Goal: Transaction & Acquisition: Purchase product/service

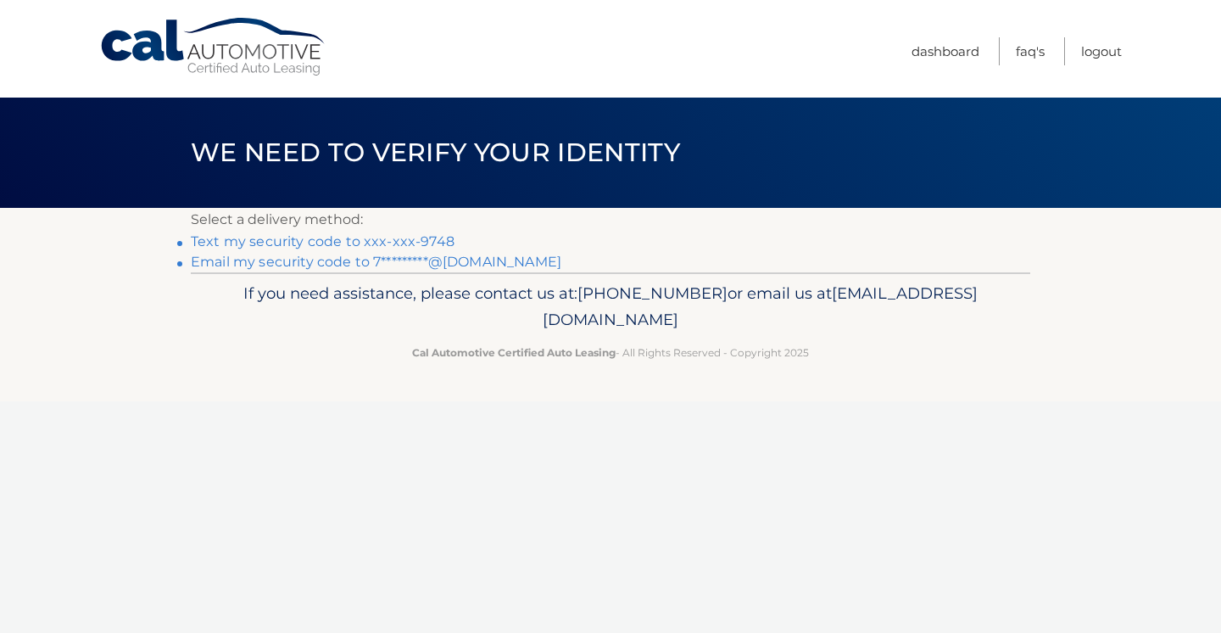
click at [326, 242] on link "Text my security code to xxx-xxx-9748" at bounding box center [323, 241] width 264 height 16
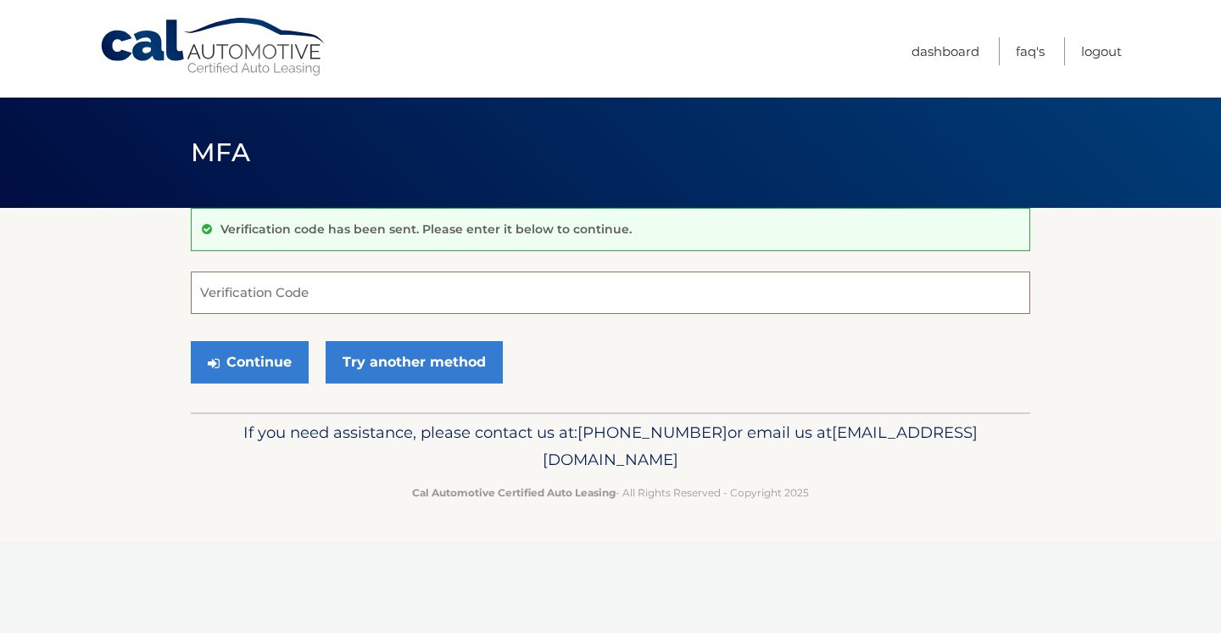
click at [330, 291] on input "Verification Code" at bounding box center [611, 292] width 840 height 42
type input "049893"
click at [249, 361] on button "Continue" at bounding box center [250, 362] width 118 height 42
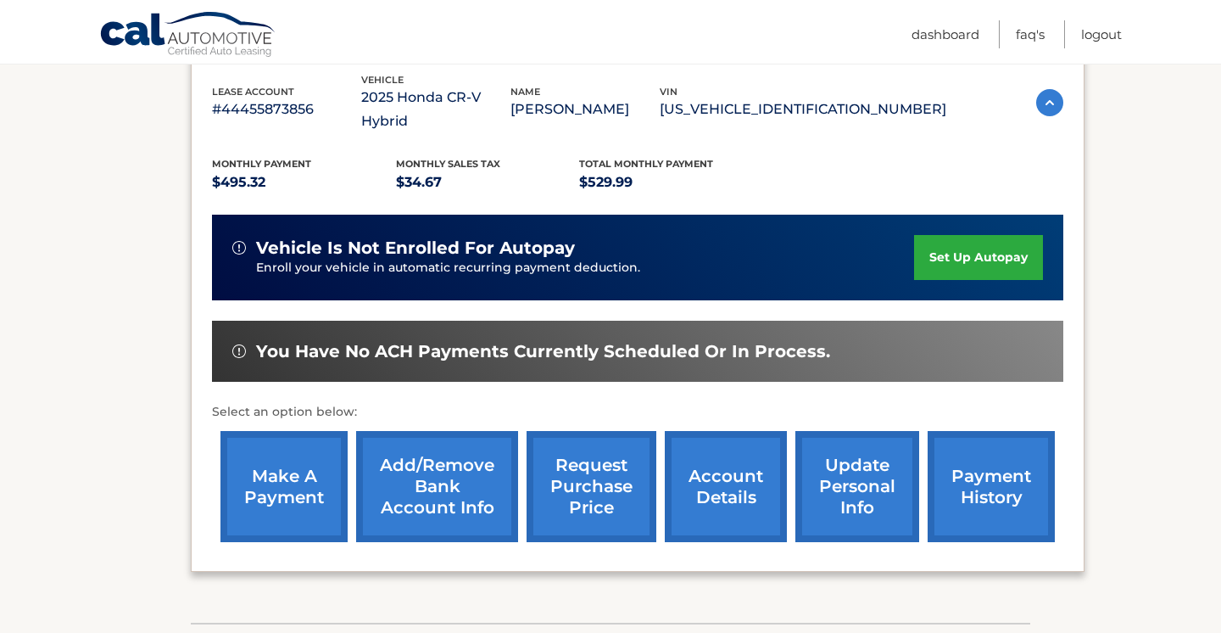
scroll to position [315, 0]
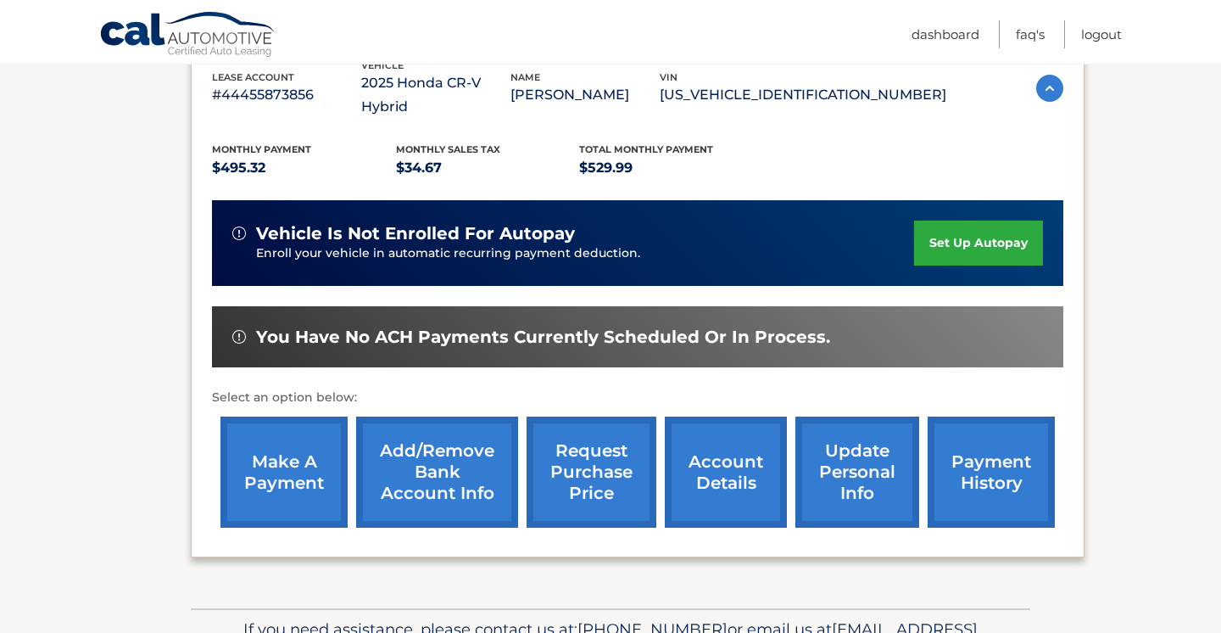
click at [323, 443] on link "make a payment" at bounding box center [283, 471] width 127 height 111
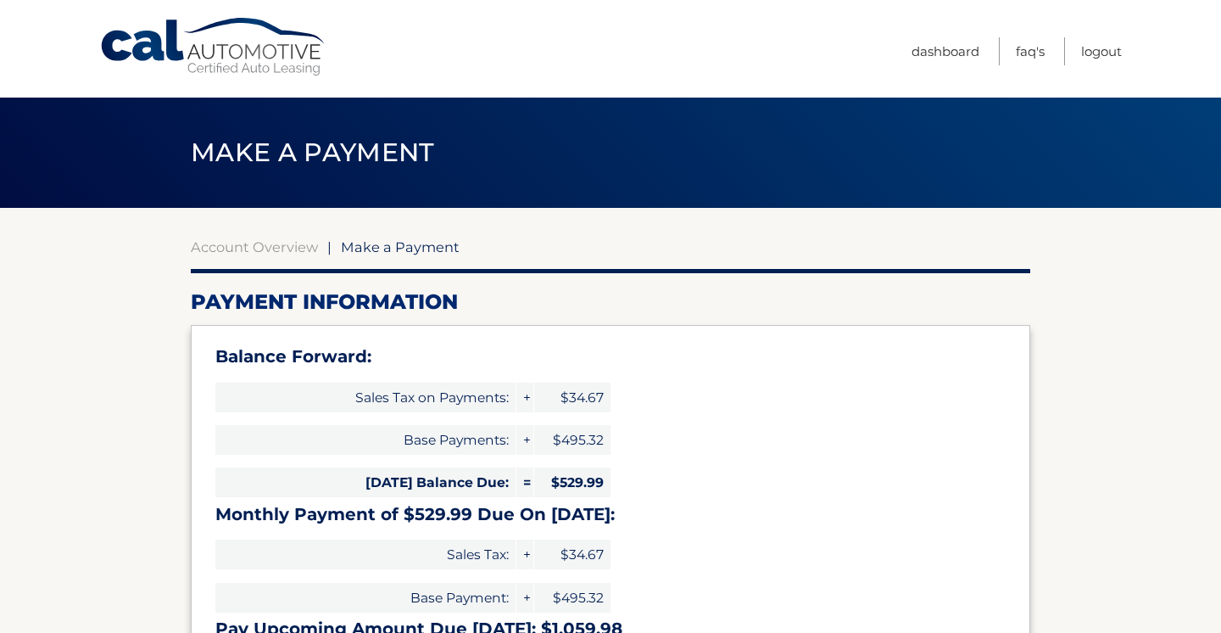
select select "ODFkZDYwN2UtMmI5Yy00ZGJmLWIyOTEtZjEyZGJjMjhjZDNm"
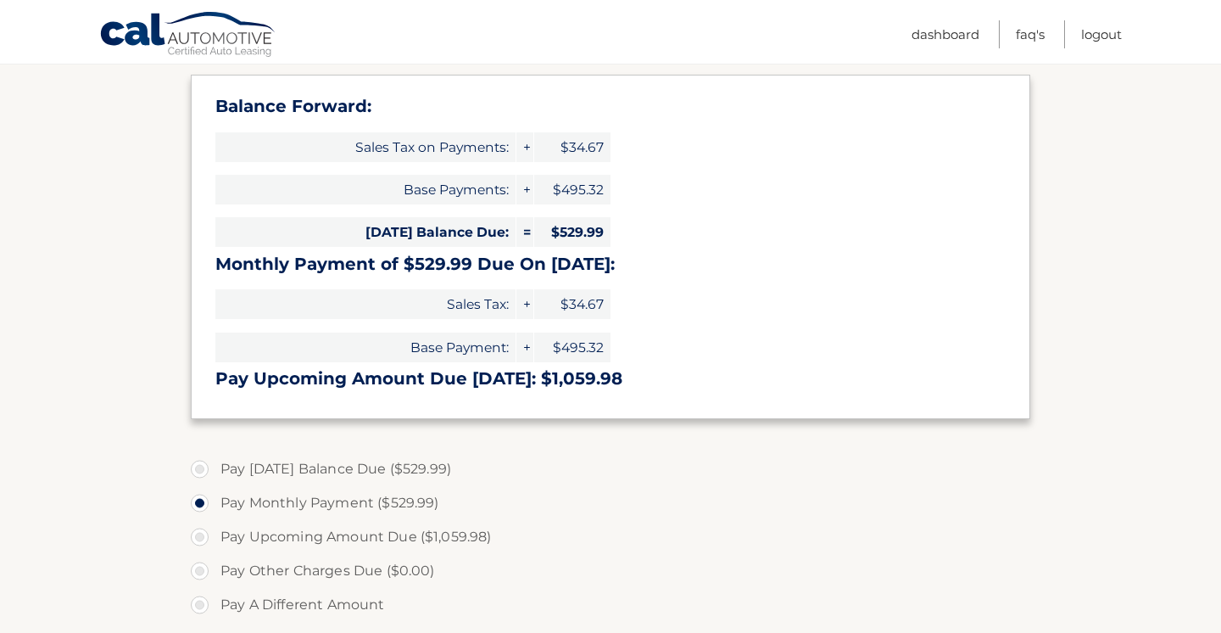
scroll to position [254, 0]
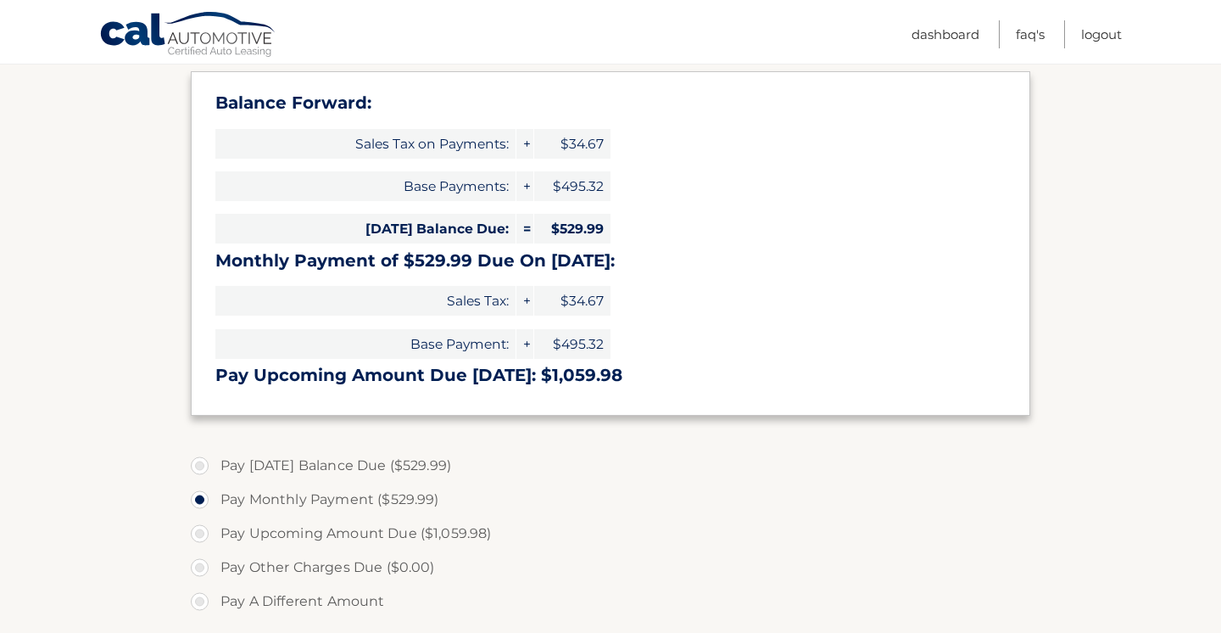
click at [279, 463] on label "Pay Today's Balance Due ($529.99)" at bounding box center [611, 466] width 840 height 34
click at [215, 463] on input "Pay Today's Balance Due ($529.99)" at bounding box center [206, 462] width 17 height 27
radio input "true"
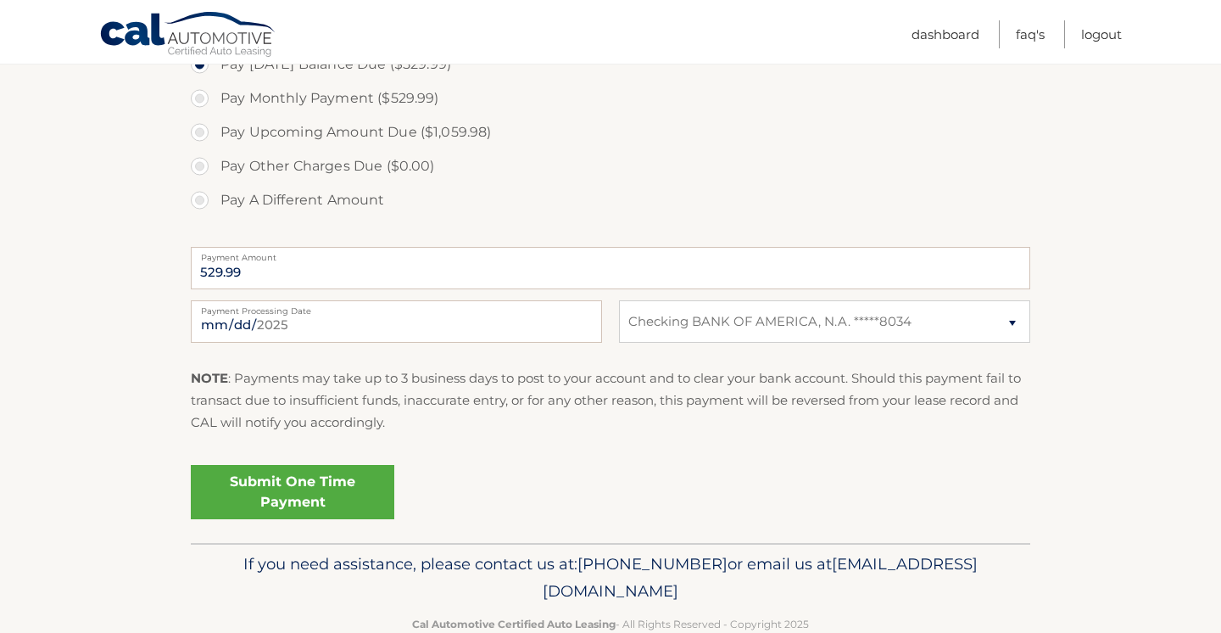
scroll to position [661, 0]
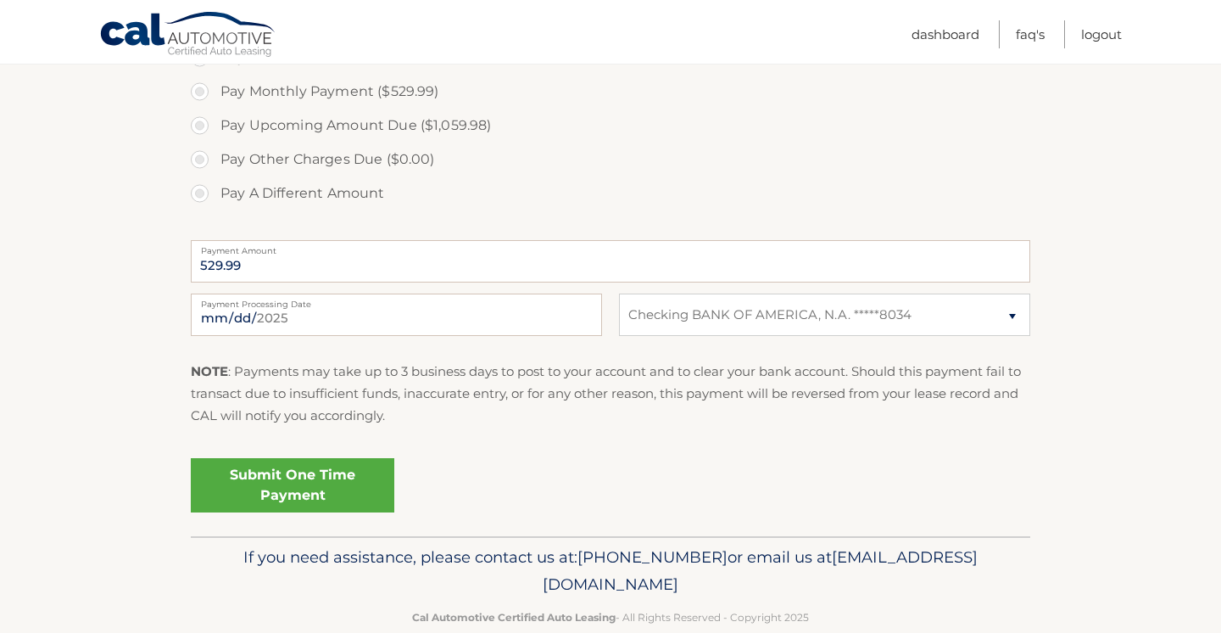
click at [356, 472] on link "Submit One Time Payment" at bounding box center [293, 485] width 204 height 54
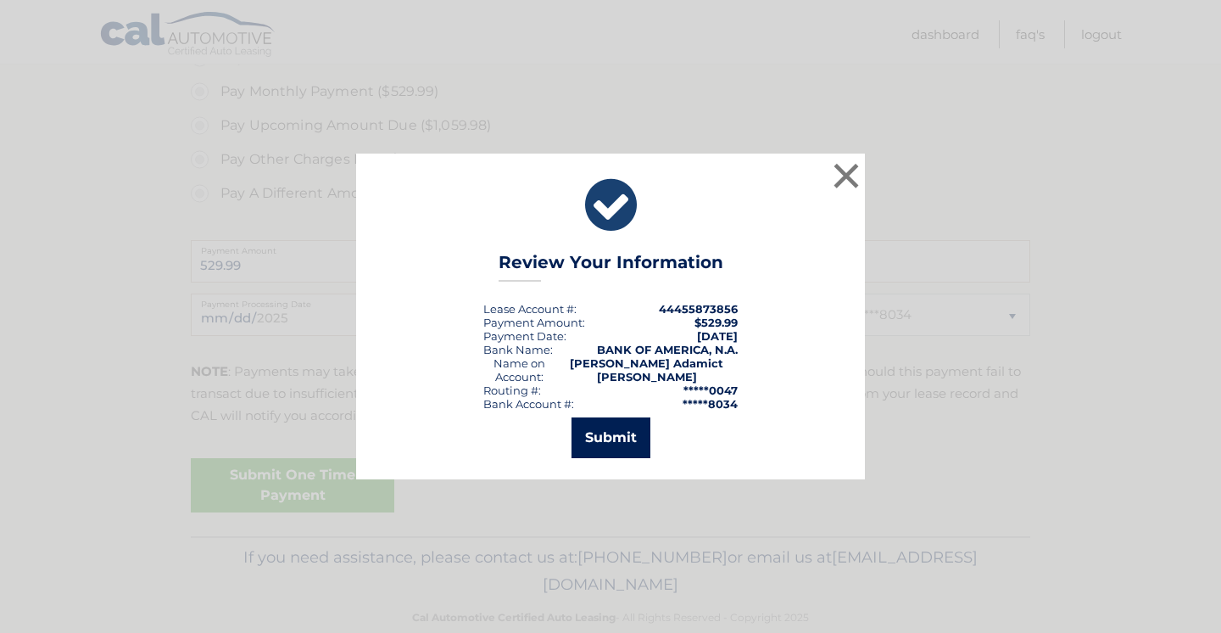
click at [613, 433] on button "Submit" at bounding box center [611, 437] width 79 height 41
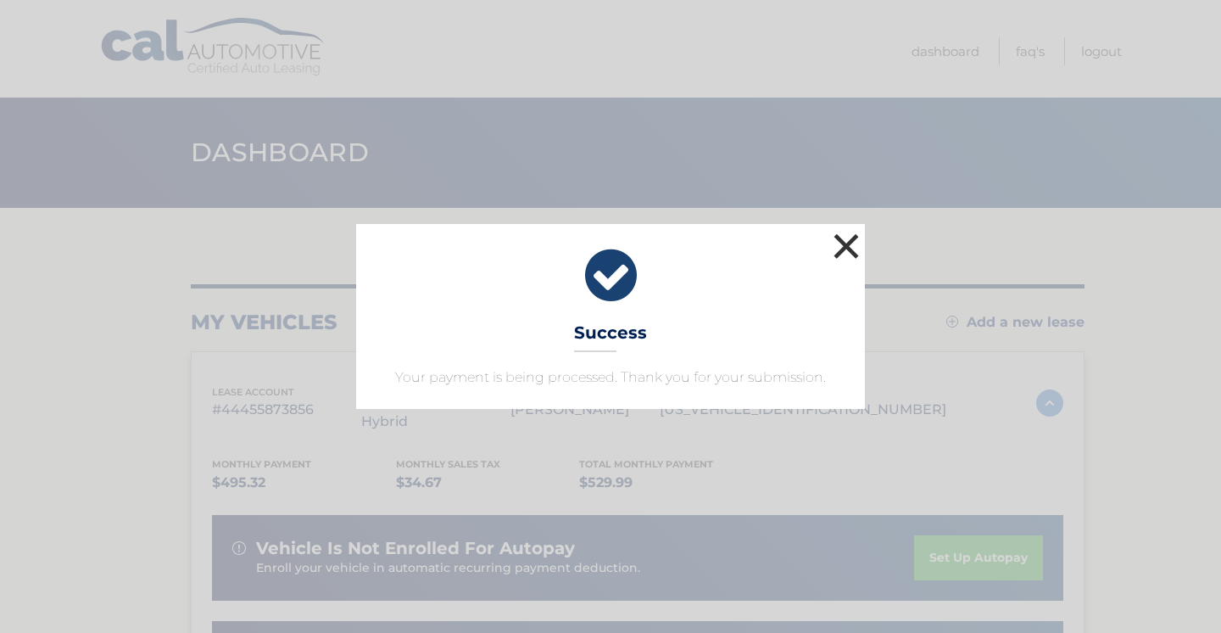
click at [842, 249] on button "×" at bounding box center [846, 246] width 34 height 34
